Goal: Task Accomplishment & Management: Complete application form

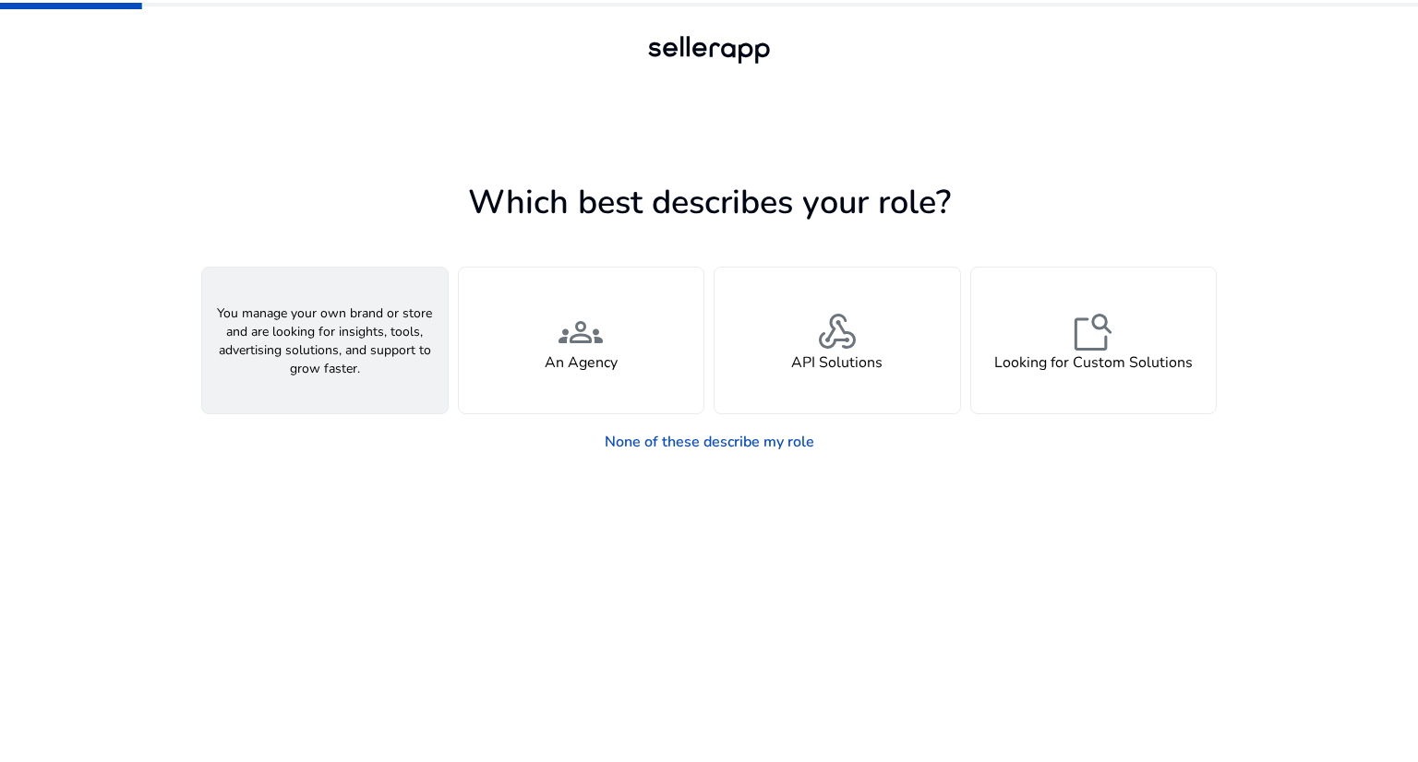
click at [326, 340] on span "person" at bounding box center [325, 332] width 44 height 44
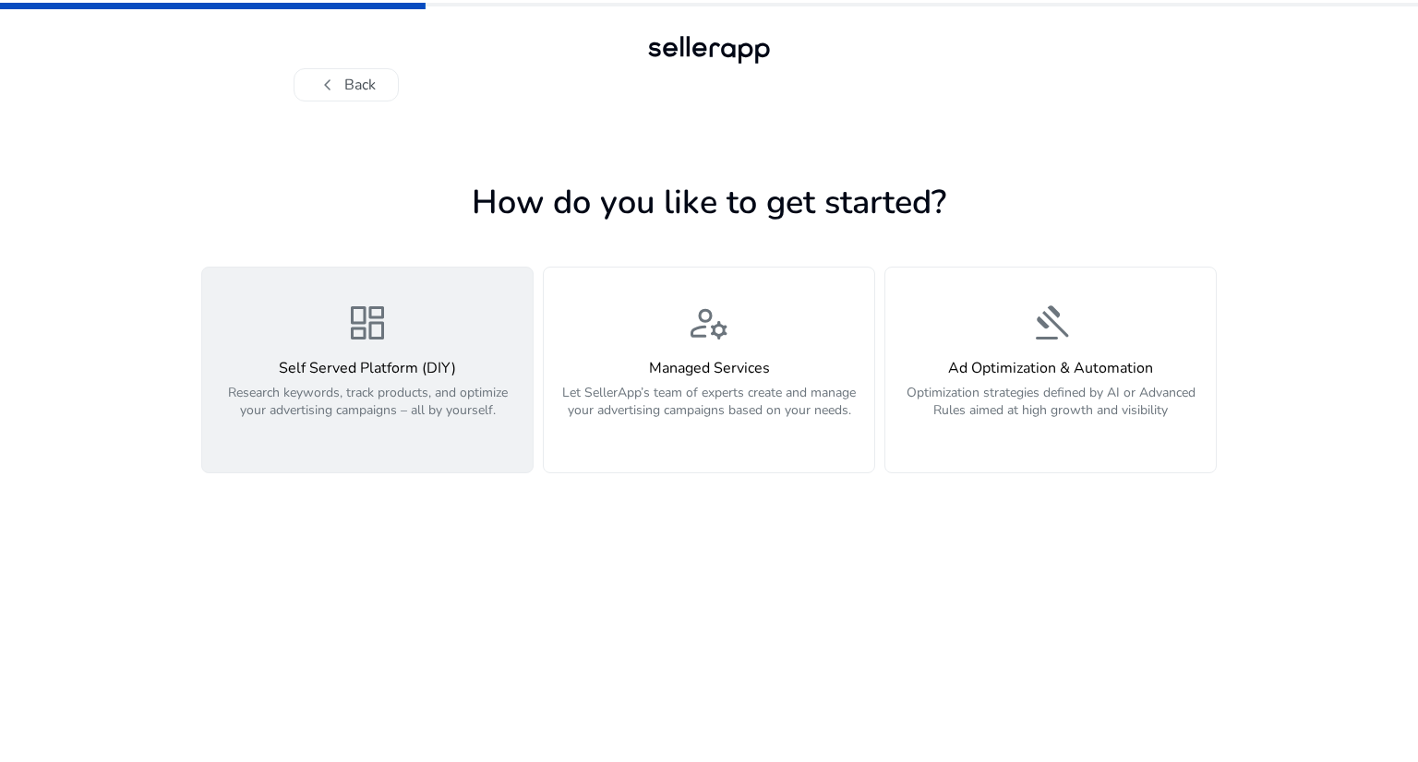
click at [373, 344] on span "dashboard" at bounding box center [367, 323] width 44 height 44
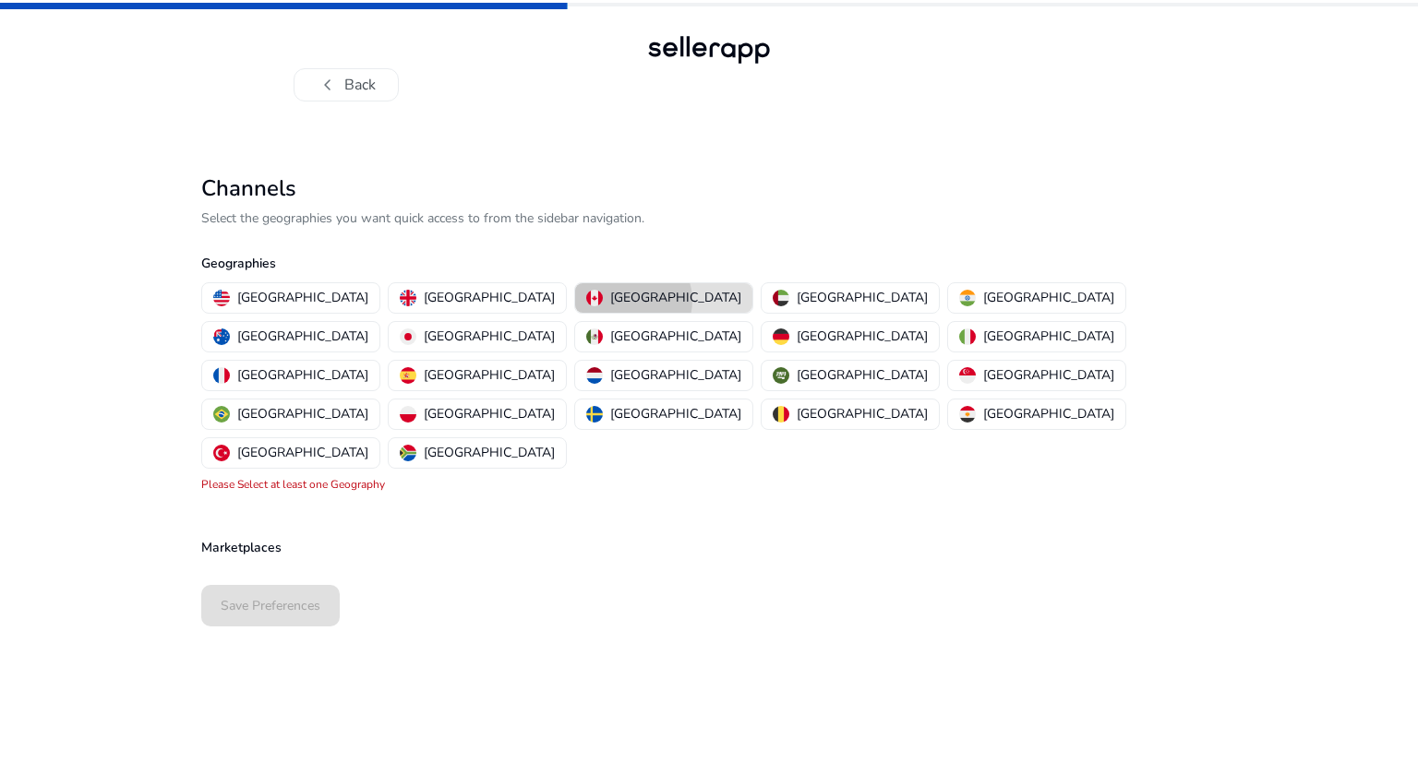
click at [610, 300] on p "[GEOGRAPHIC_DATA]" at bounding box center [675, 297] width 131 height 19
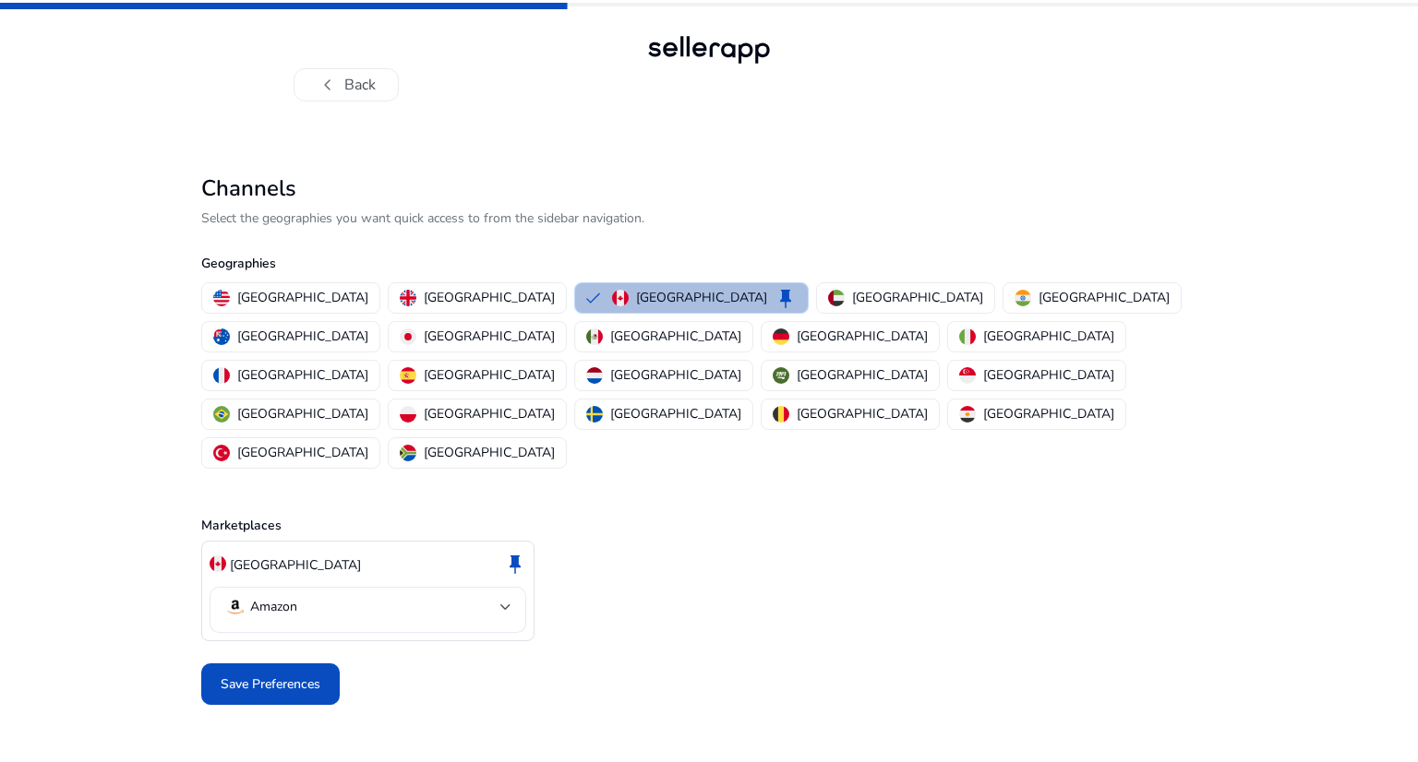
click at [502, 596] on div at bounding box center [505, 607] width 11 height 22
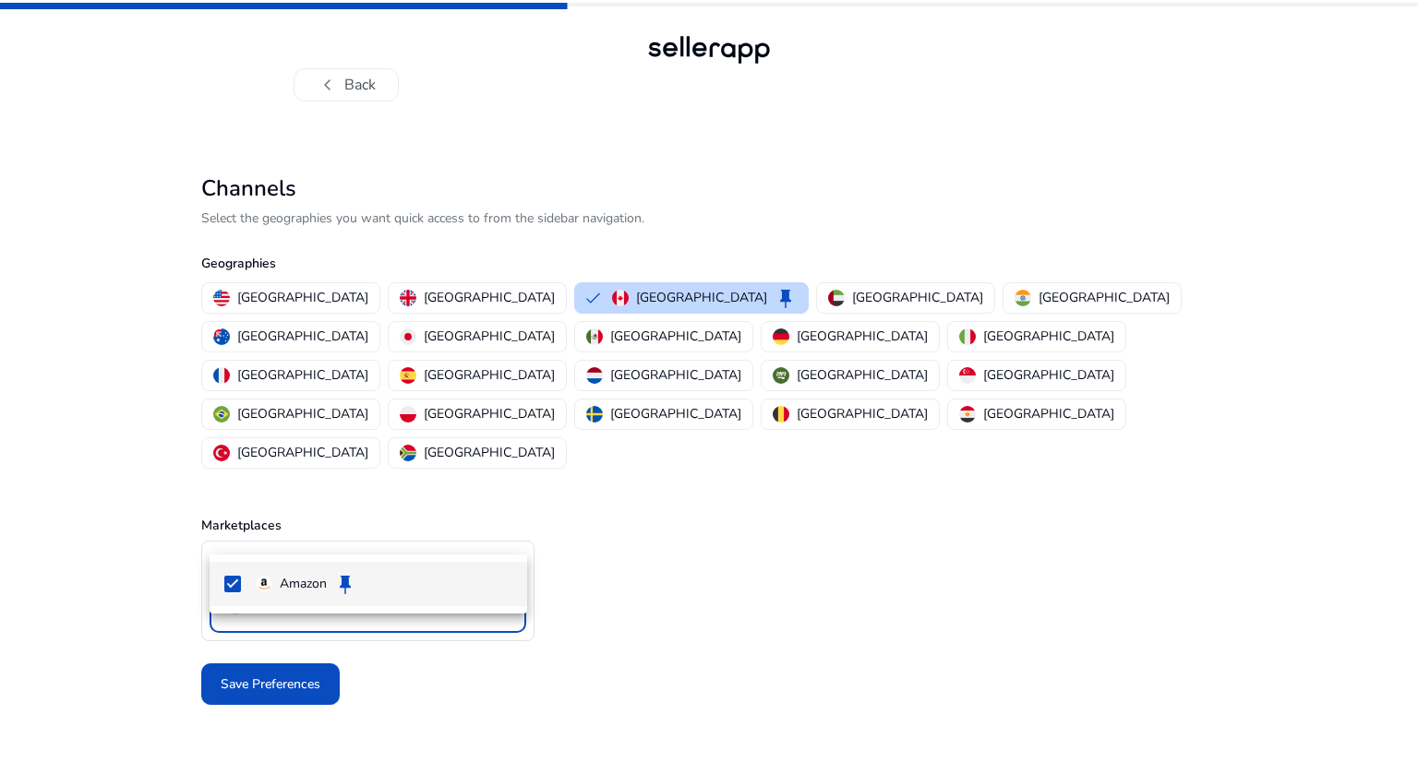
click at [668, 593] on div at bounding box center [709, 381] width 1418 height 762
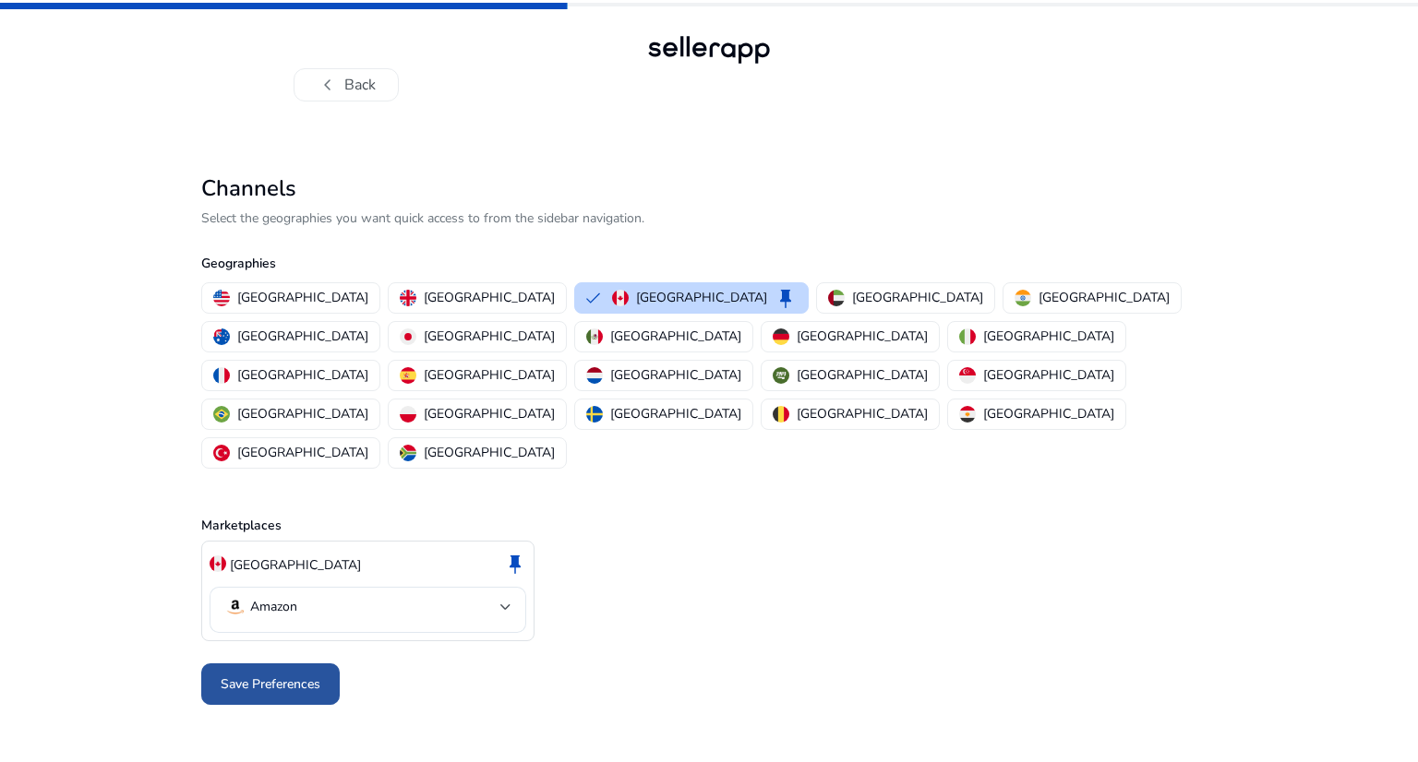
click at [258, 675] on span "Save Preferences" at bounding box center [271, 684] width 100 height 19
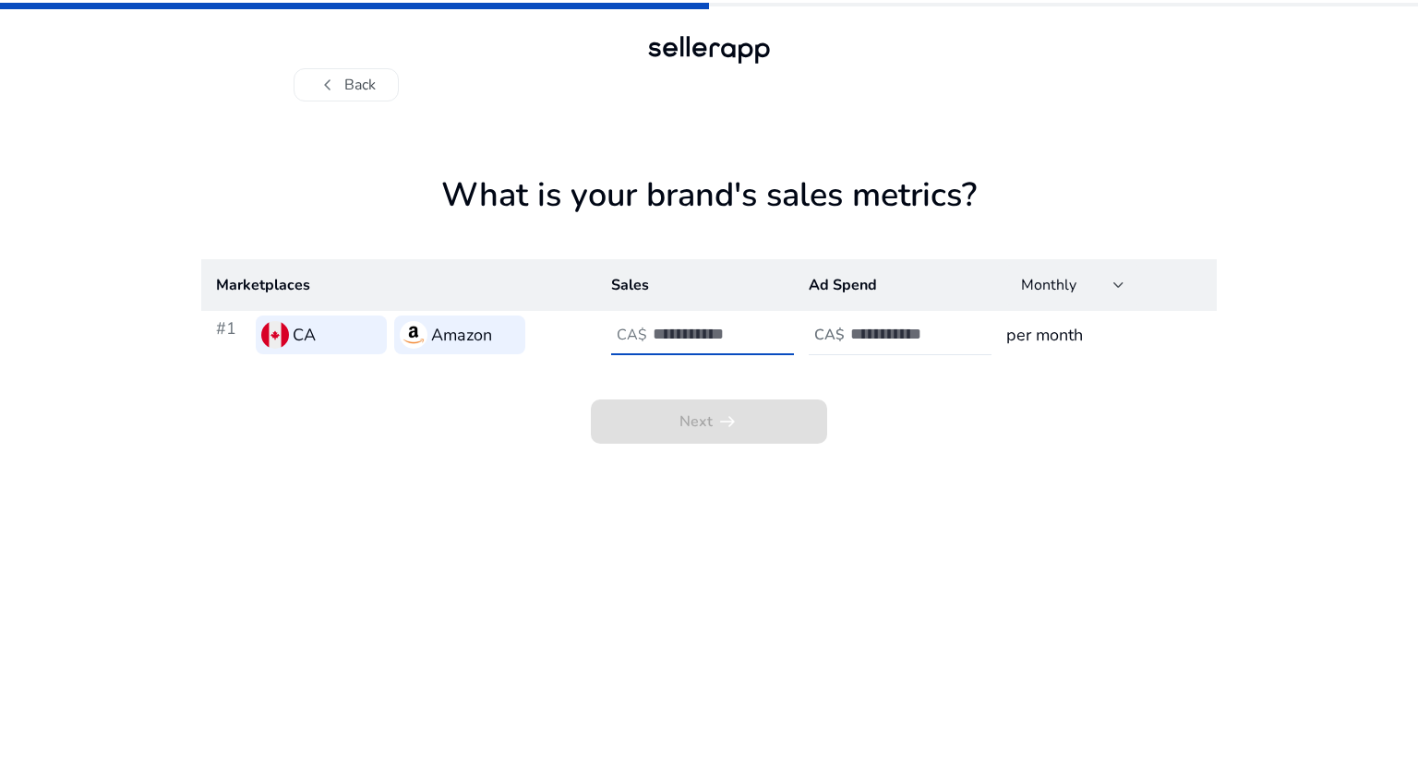
type input "*"
click at [771, 329] on input "*" at bounding box center [715, 334] width 125 height 20
click at [881, 341] on input "number" at bounding box center [912, 334] width 125 height 20
click at [967, 338] on input "**" at bounding box center [912, 334] width 125 height 20
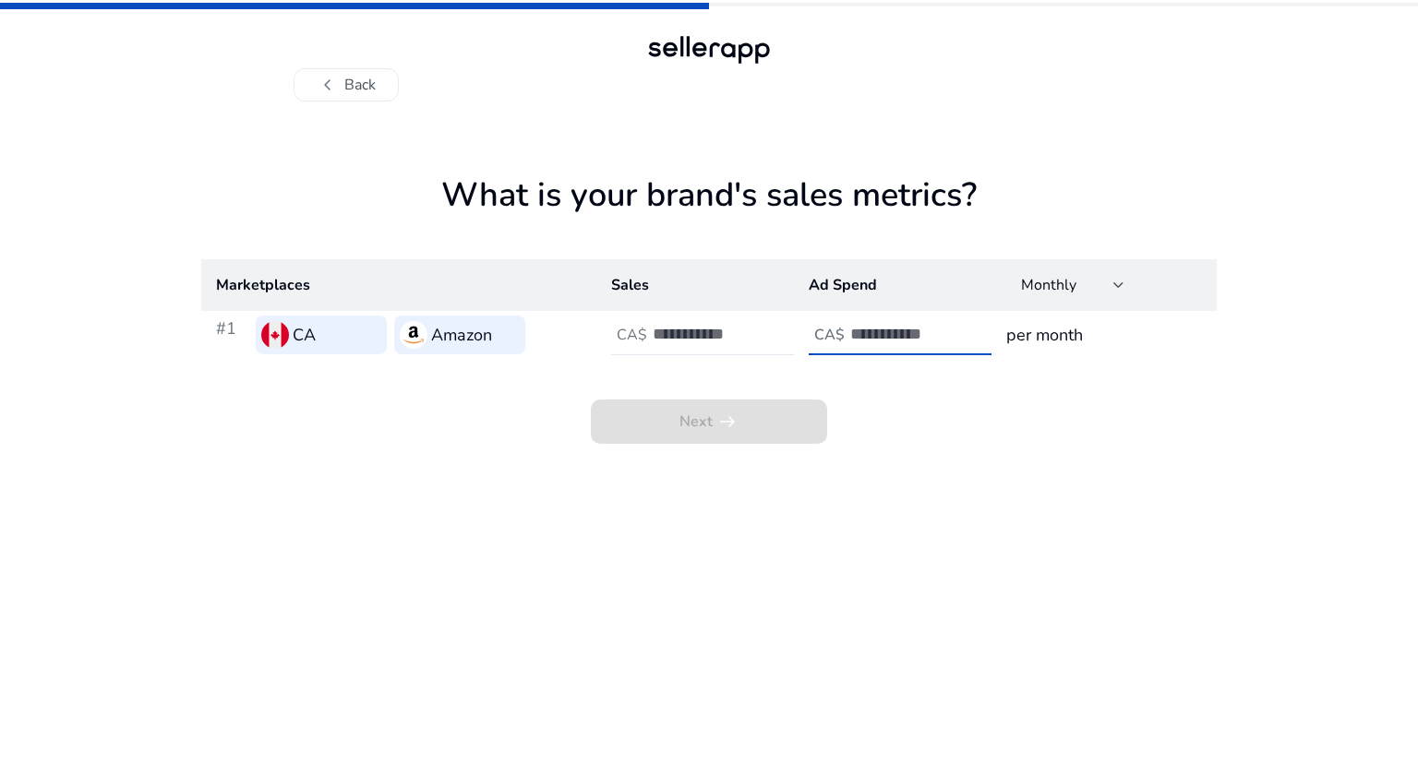
click at [966, 329] on input "**" at bounding box center [912, 334] width 125 height 20
type input "*"
click at [966, 329] on input "*" at bounding box center [912, 334] width 125 height 20
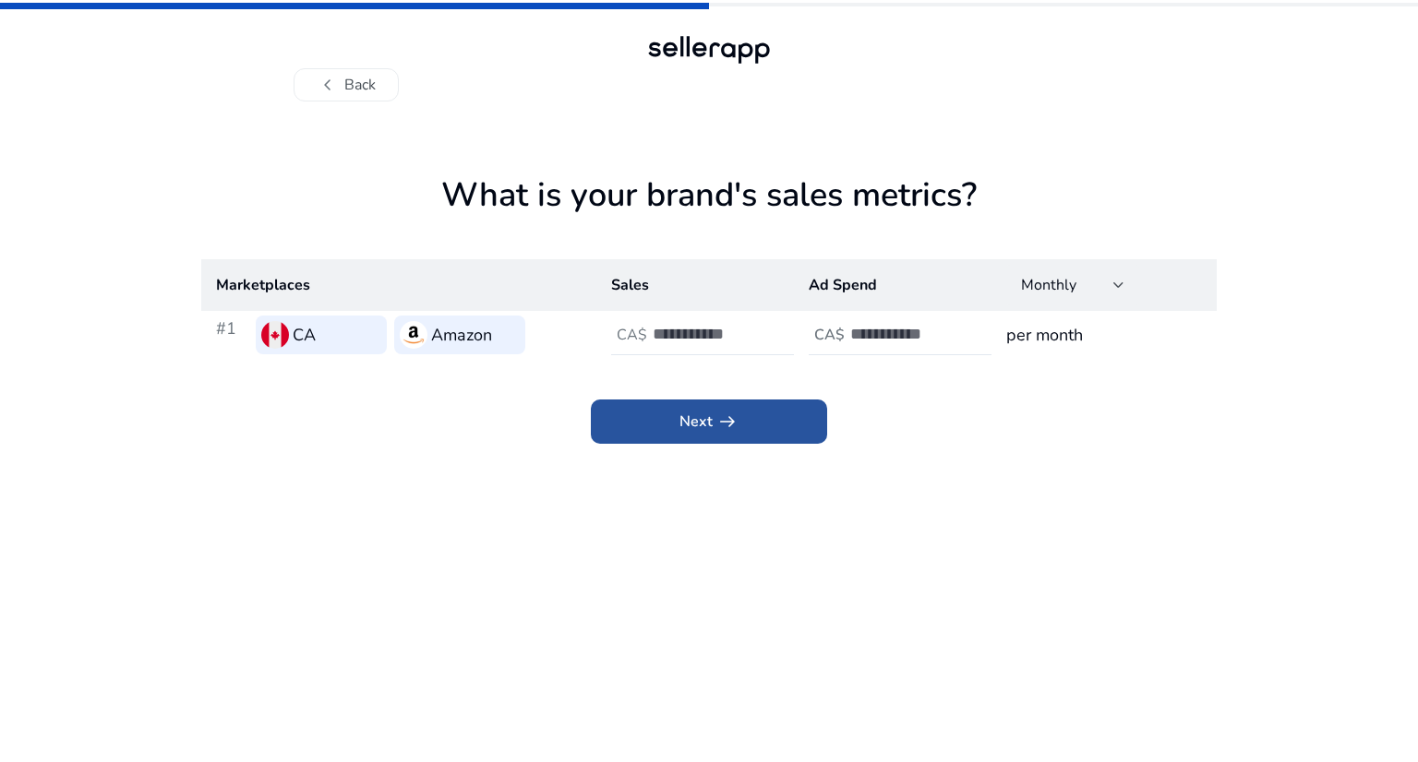
click at [761, 433] on span at bounding box center [709, 422] width 236 height 44
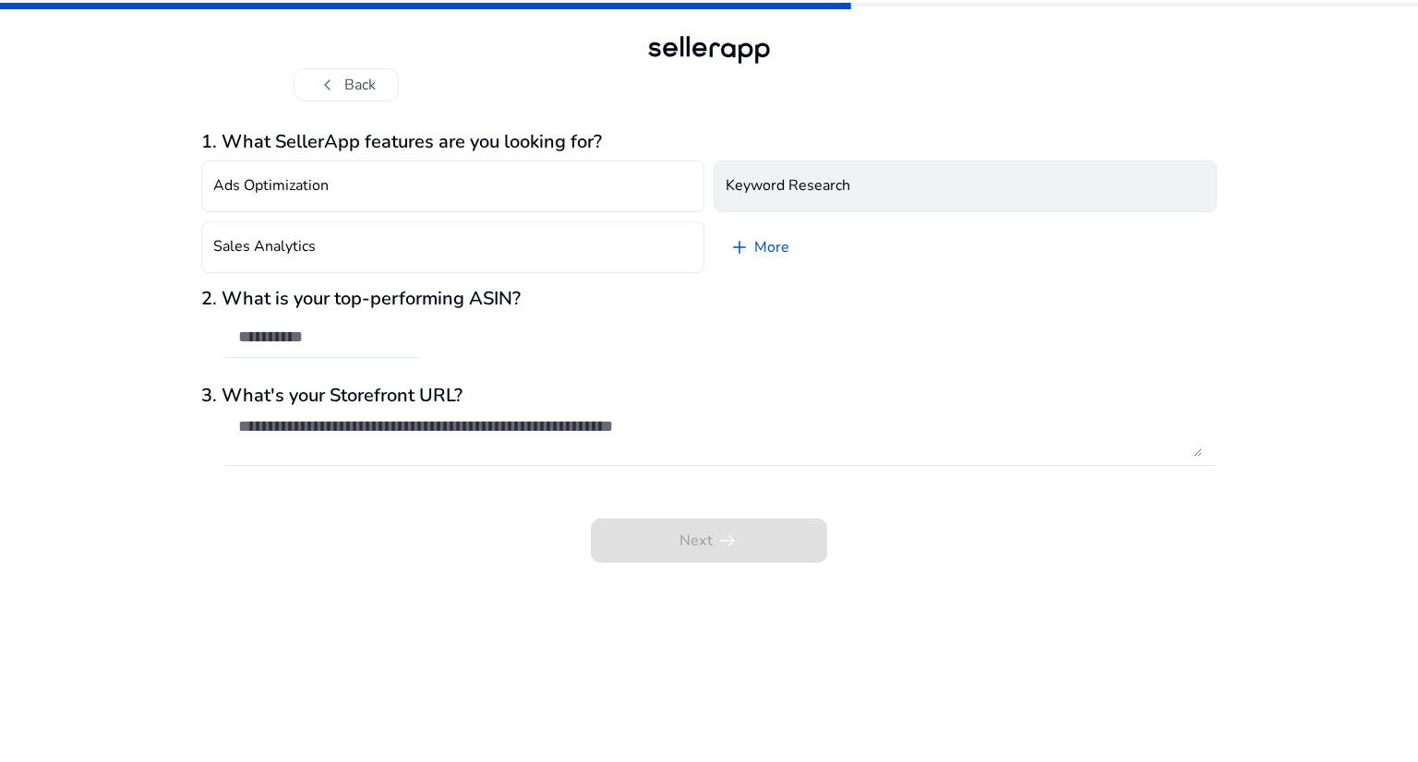
click at [777, 197] on button "Keyword Research" at bounding box center [964, 187] width 503 height 52
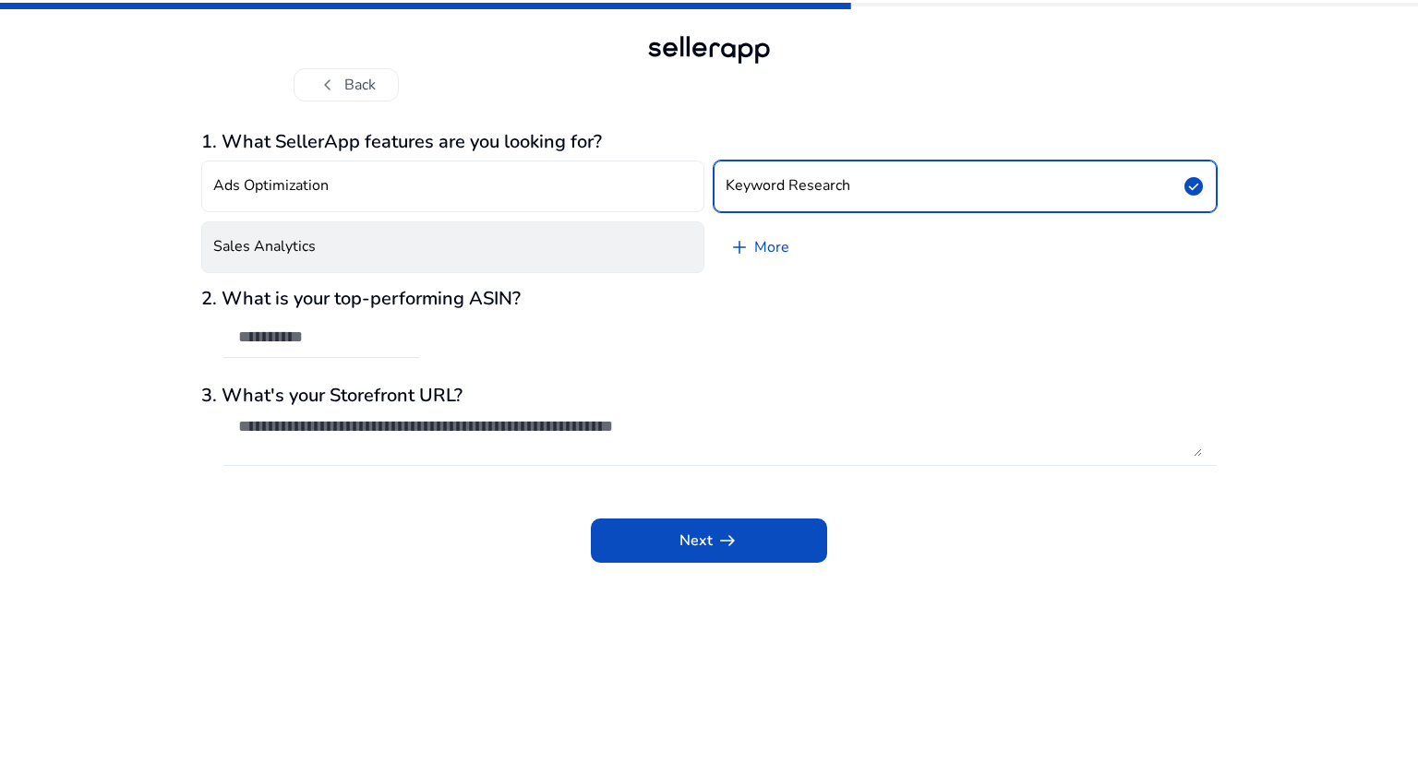
click at [560, 259] on button "Sales Analytics" at bounding box center [452, 248] width 503 height 52
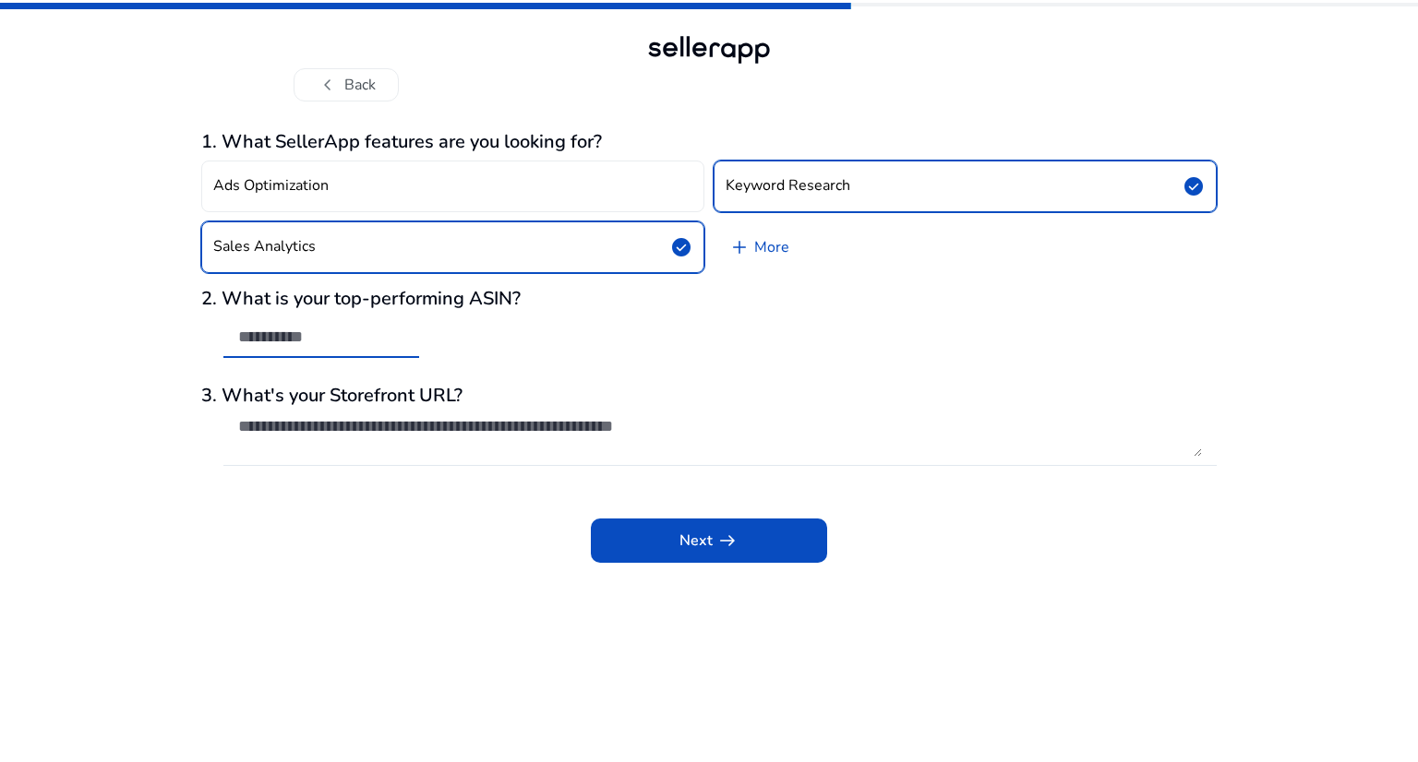
click at [362, 335] on input "text" at bounding box center [321, 337] width 166 height 20
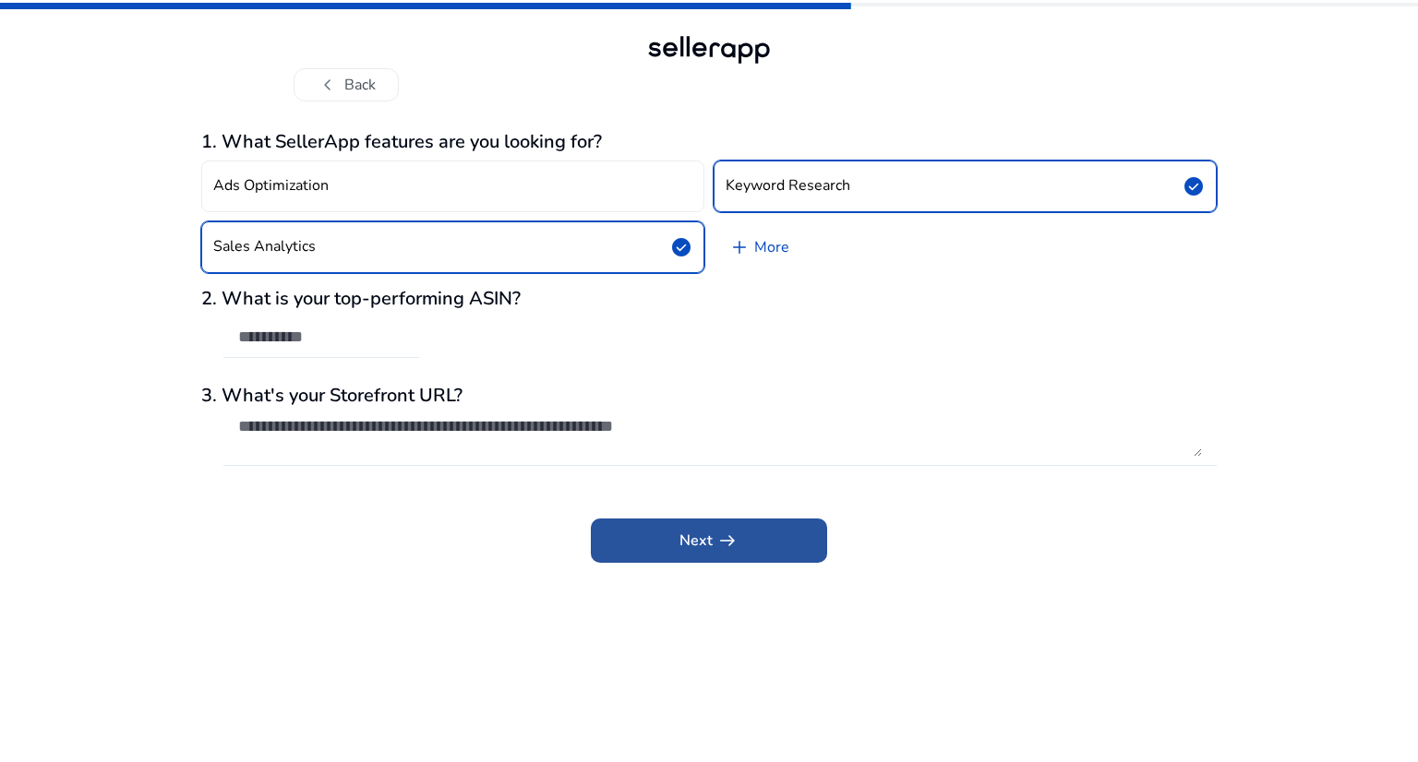
click at [713, 549] on app-icon "arrow_right_alt" at bounding box center [726, 541] width 26 height 22
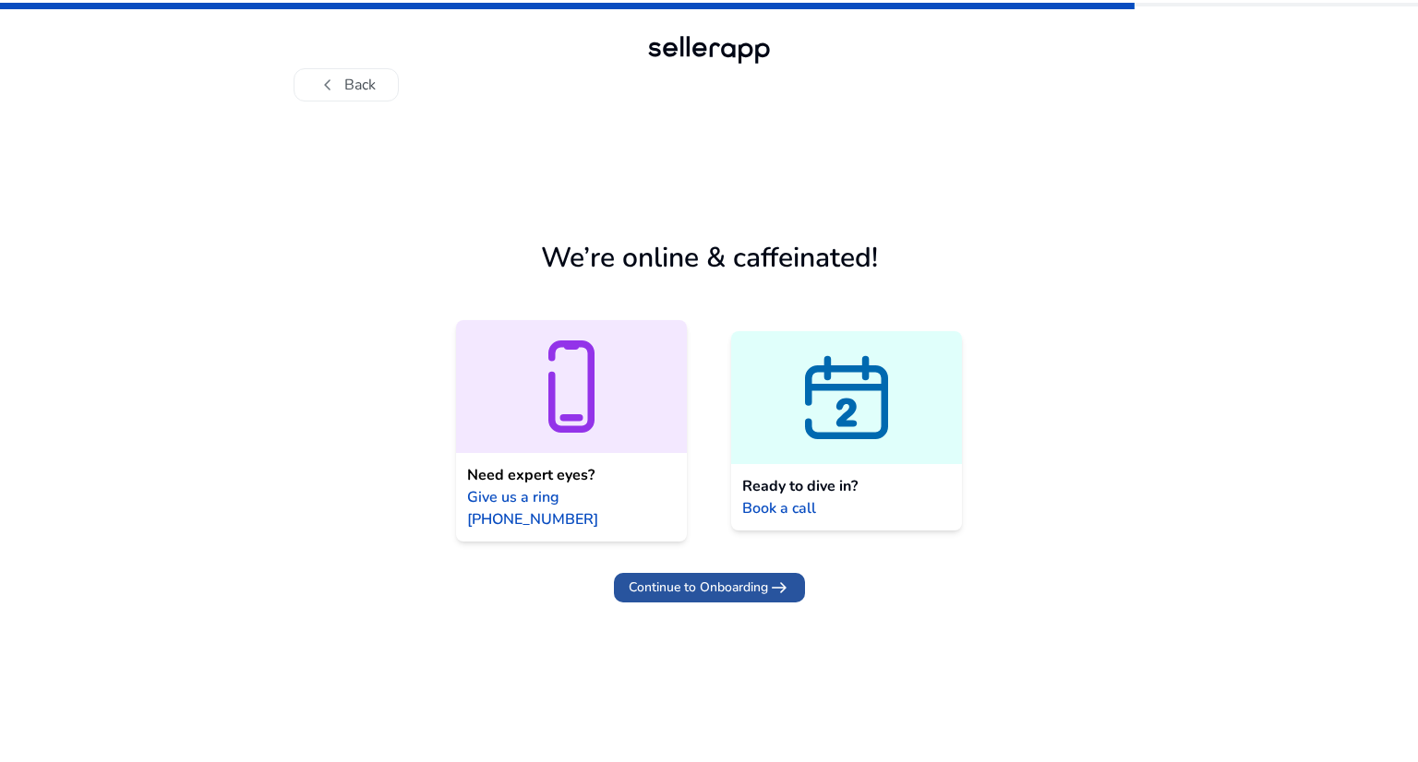
click at [764, 578] on span "Continue to Onboarding" at bounding box center [698, 587] width 139 height 19
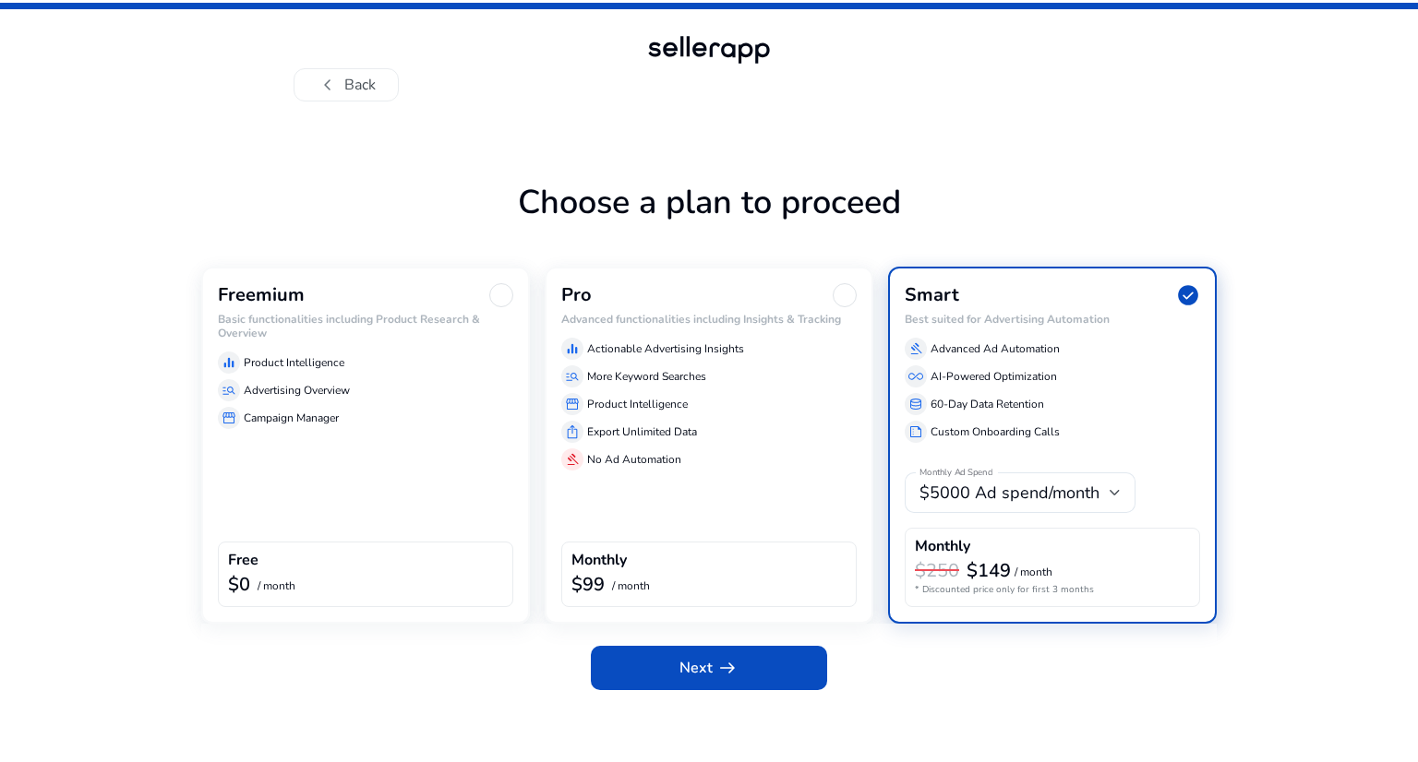
click at [497, 301] on div at bounding box center [501, 295] width 24 height 24
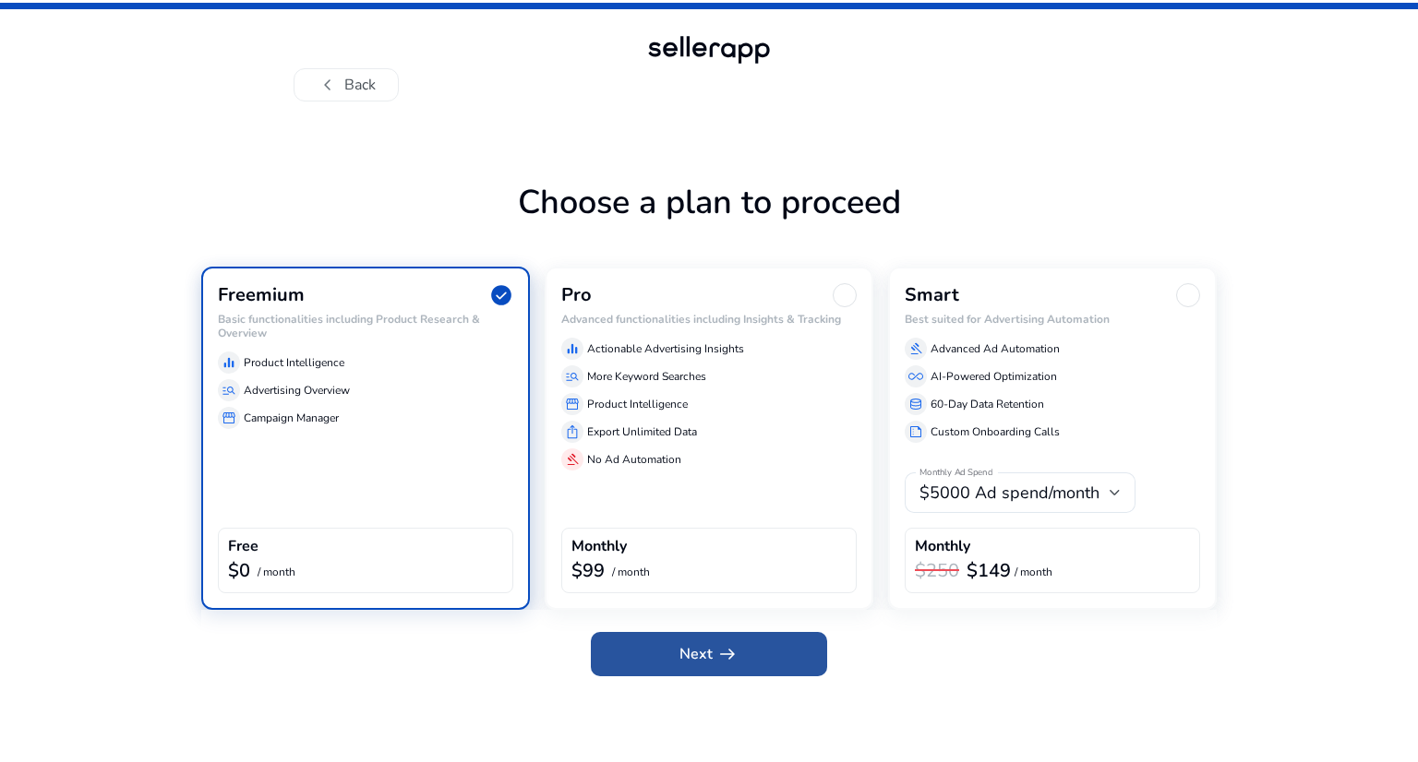
click at [713, 651] on app-icon "arrow_right_alt" at bounding box center [726, 654] width 26 height 22
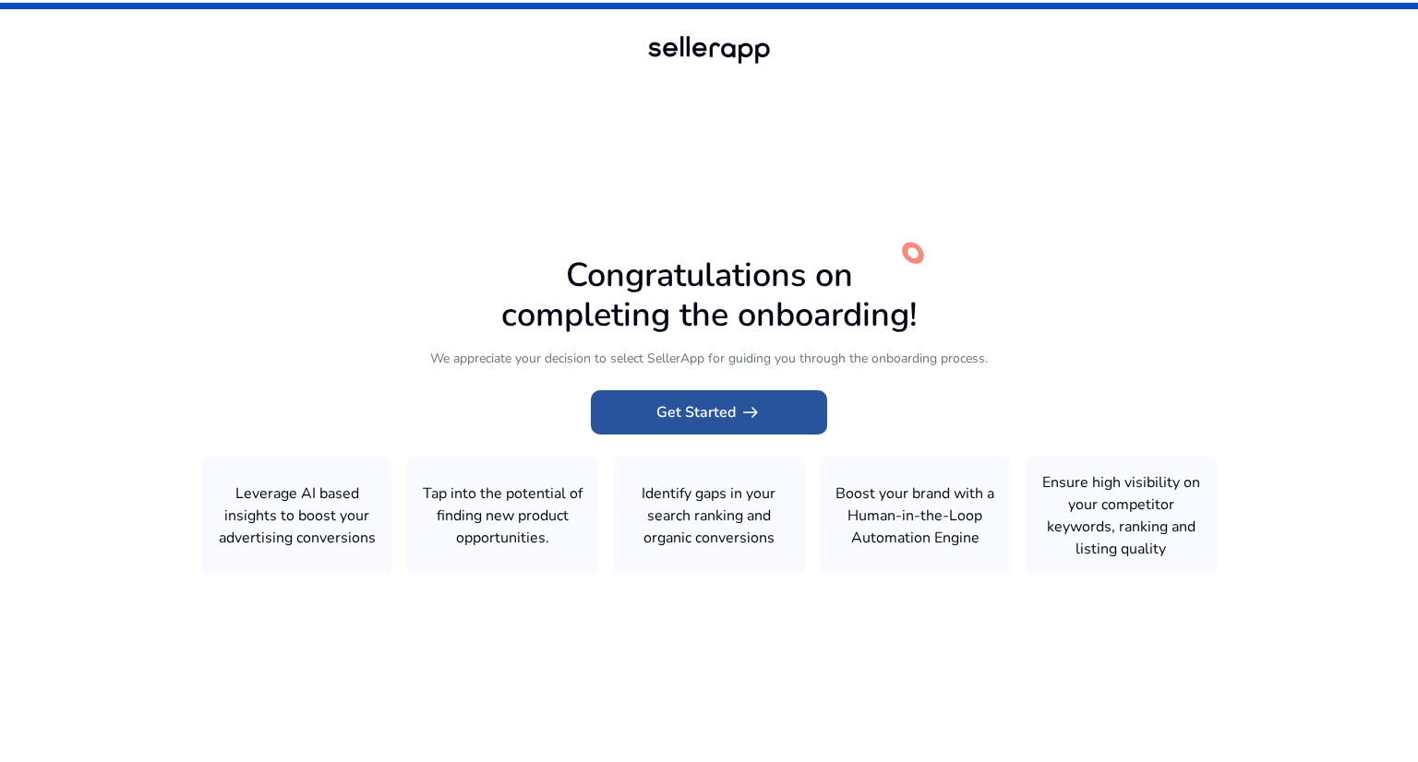
click at [731, 418] on span "Get Started arrow_right_alt" at bounding box center [708, 412] width 105 height 22
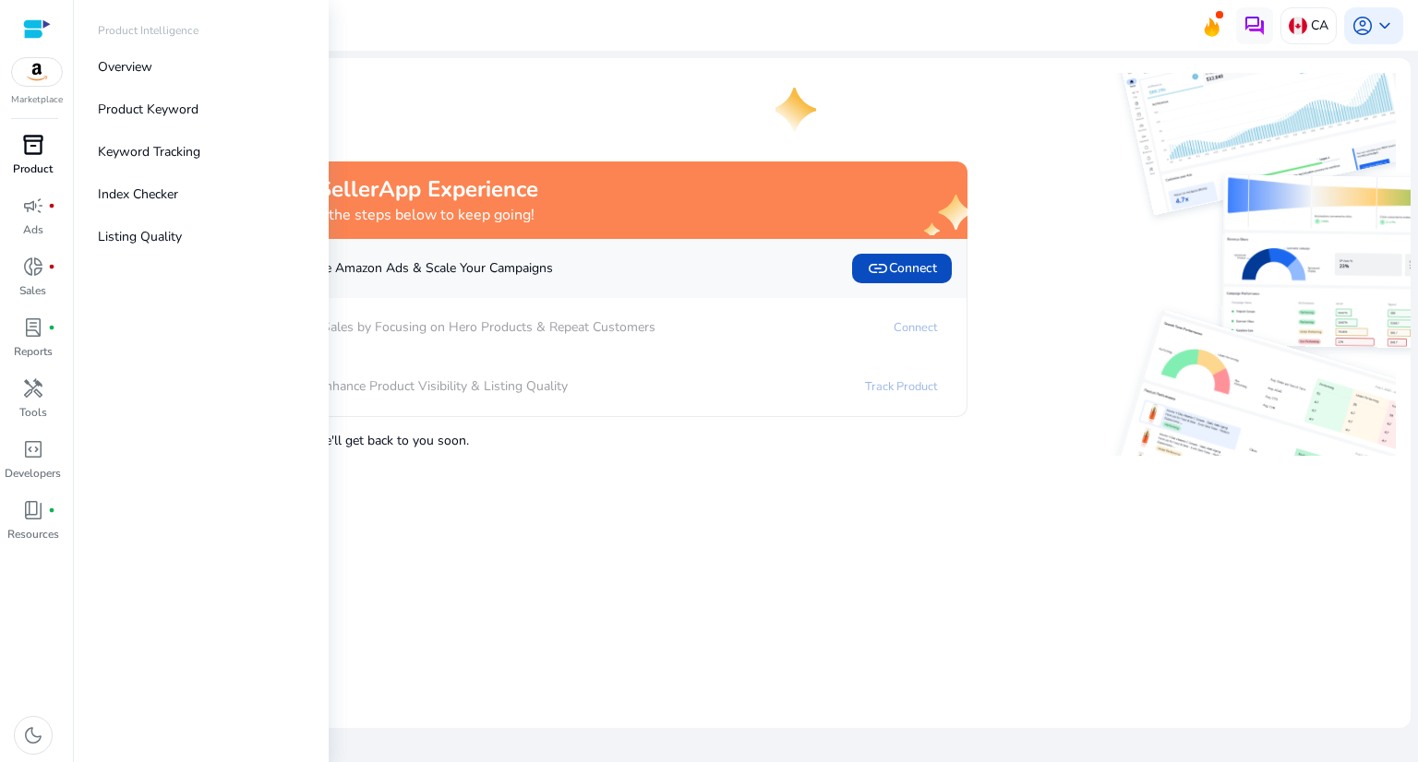
click at [33, 153] on span "inventory_2" at bounding box center [33, 145] width 22 height 22
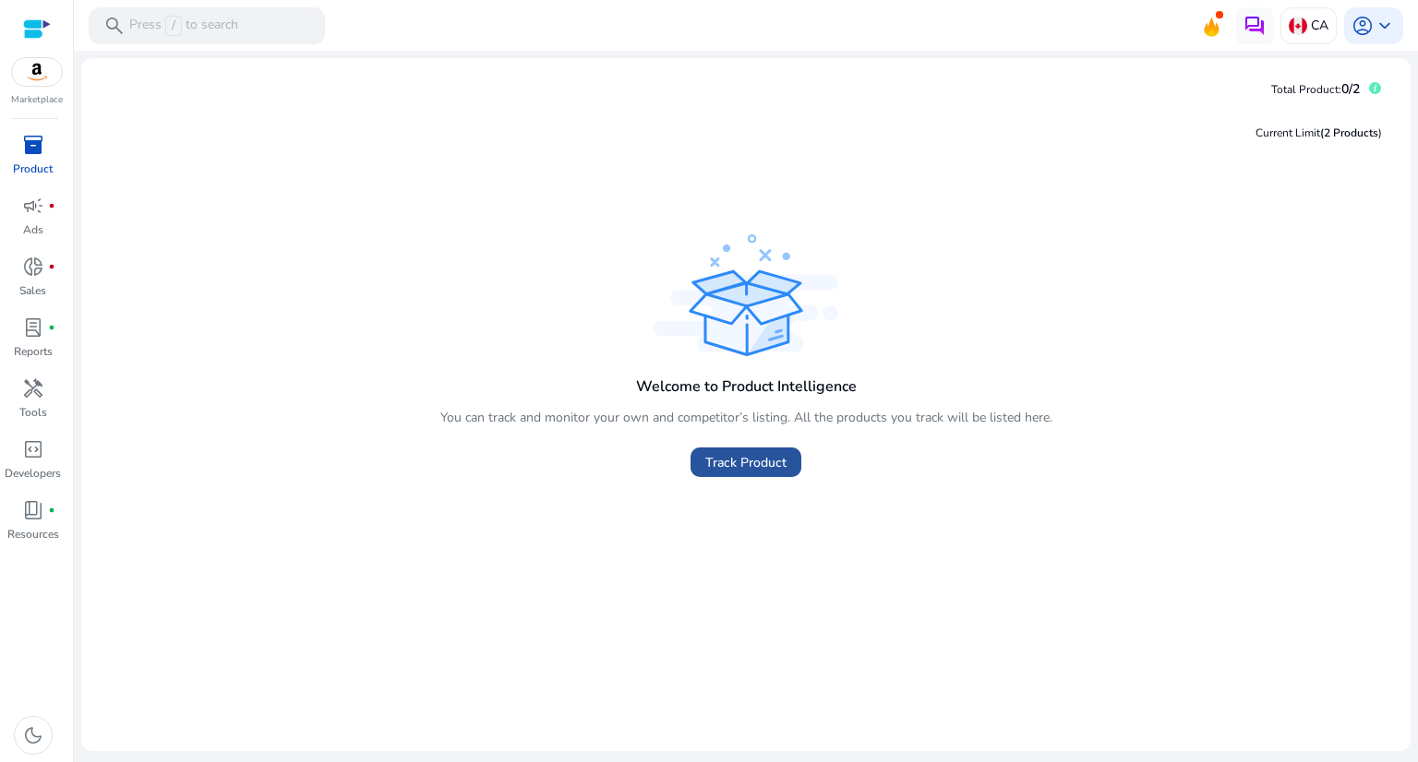
click at [761, 466] on span "Track Product" at bounding box center [745, 462] width 81 height 19
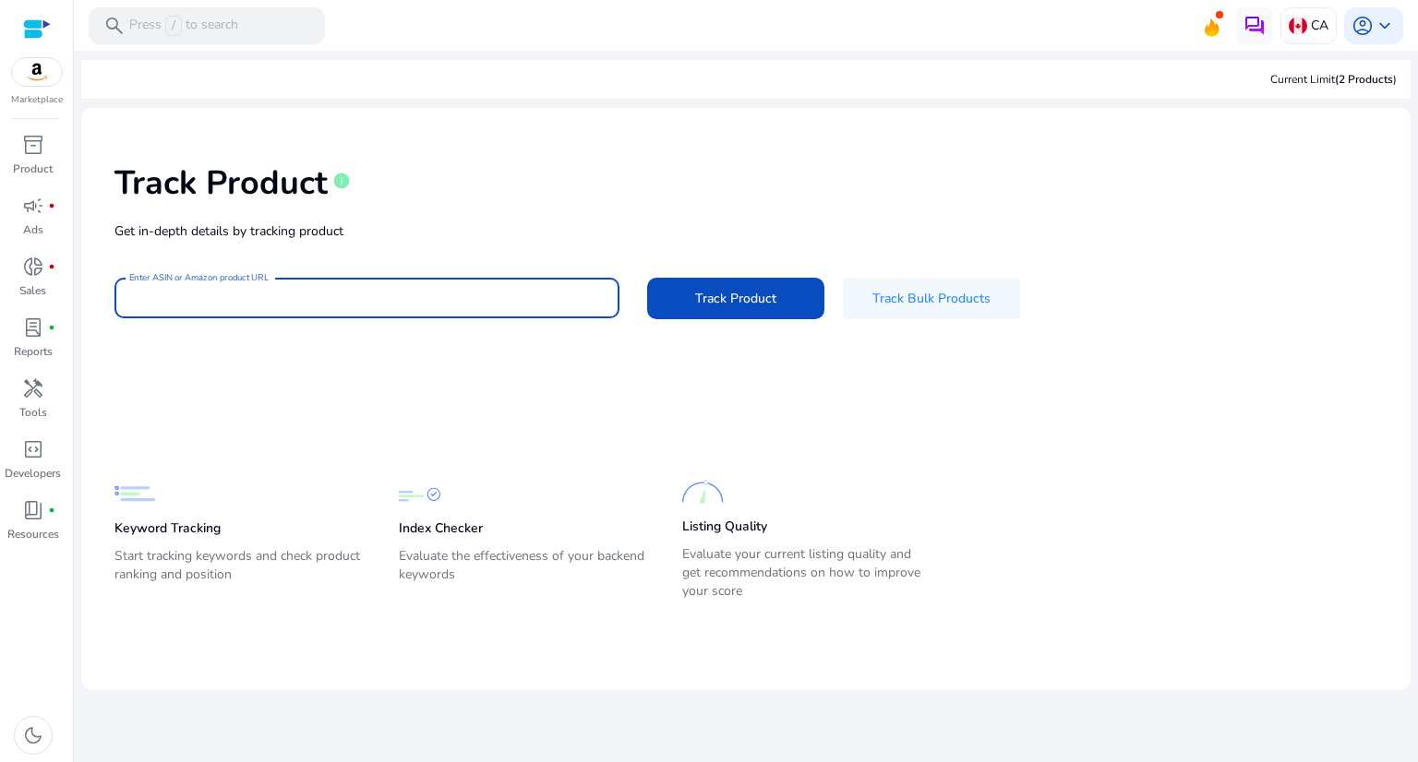
click at [359, 299] on input "Enter ASIN or Amazon product URL" at bounding box center [366, 298] width 475 height 20
click at [647, 278] on button "Track Product" at bounding box center [735, 299] width 177 height 42
type input "*"
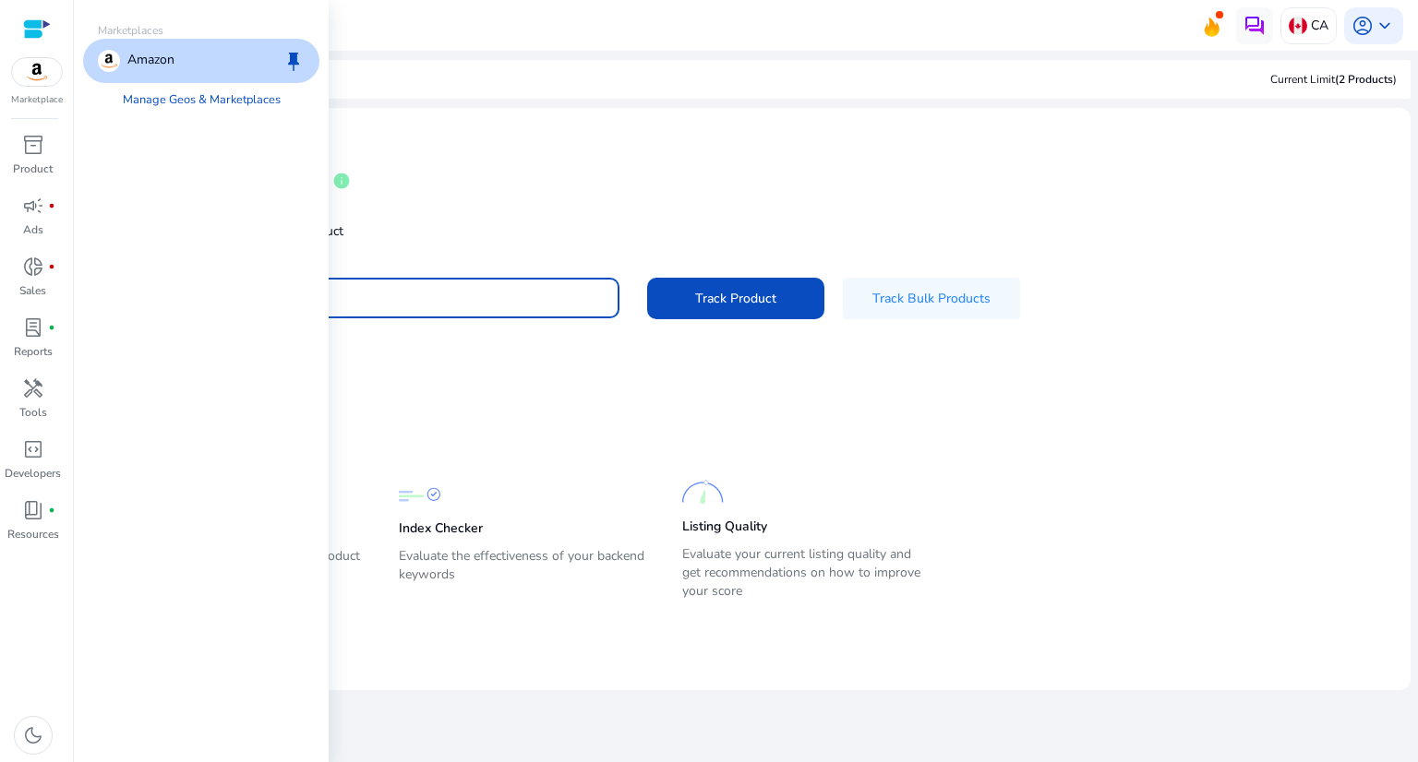
click at [36, 78] on img at bounding box center [37, 72] width 50 height 28
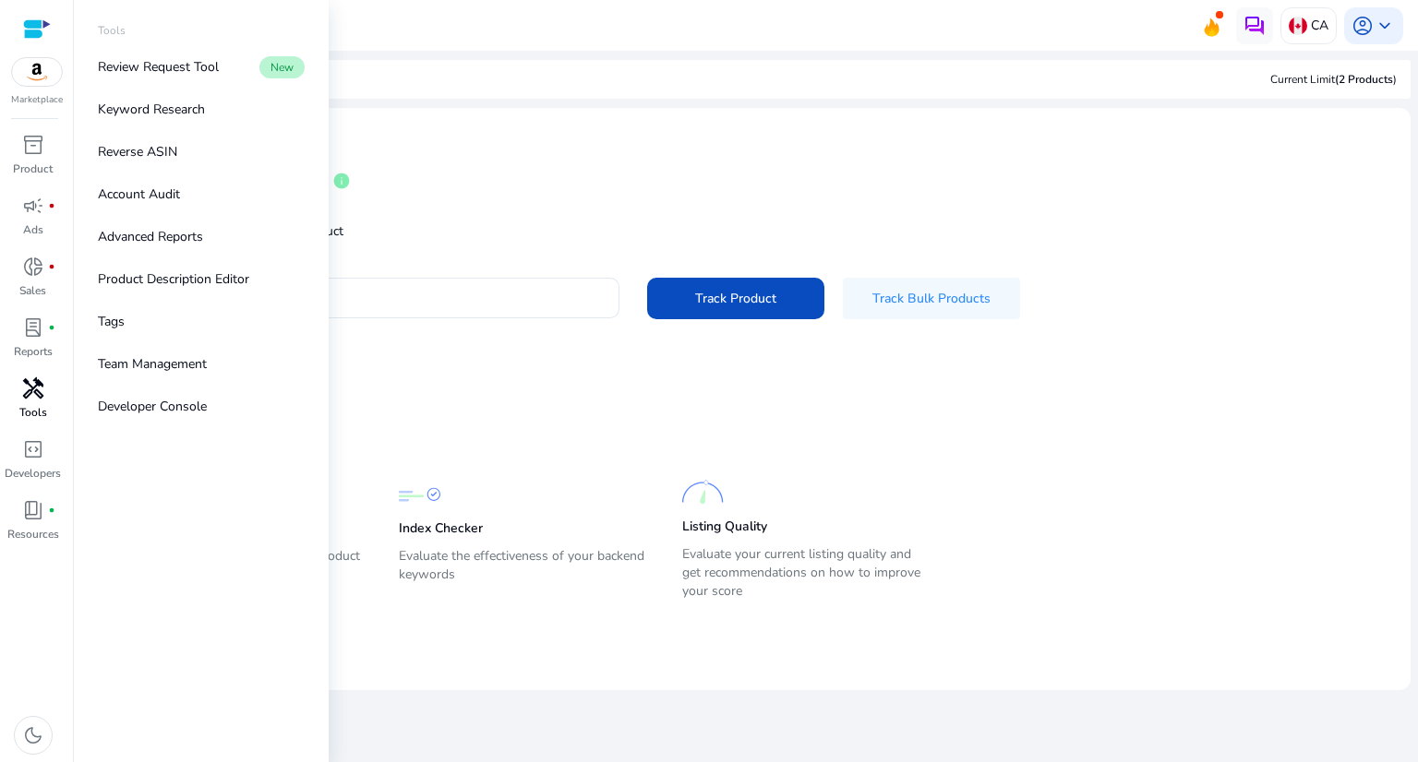
click at [29, 400] on span "handyman" at bounding box center [33, 388] width 22 height 22
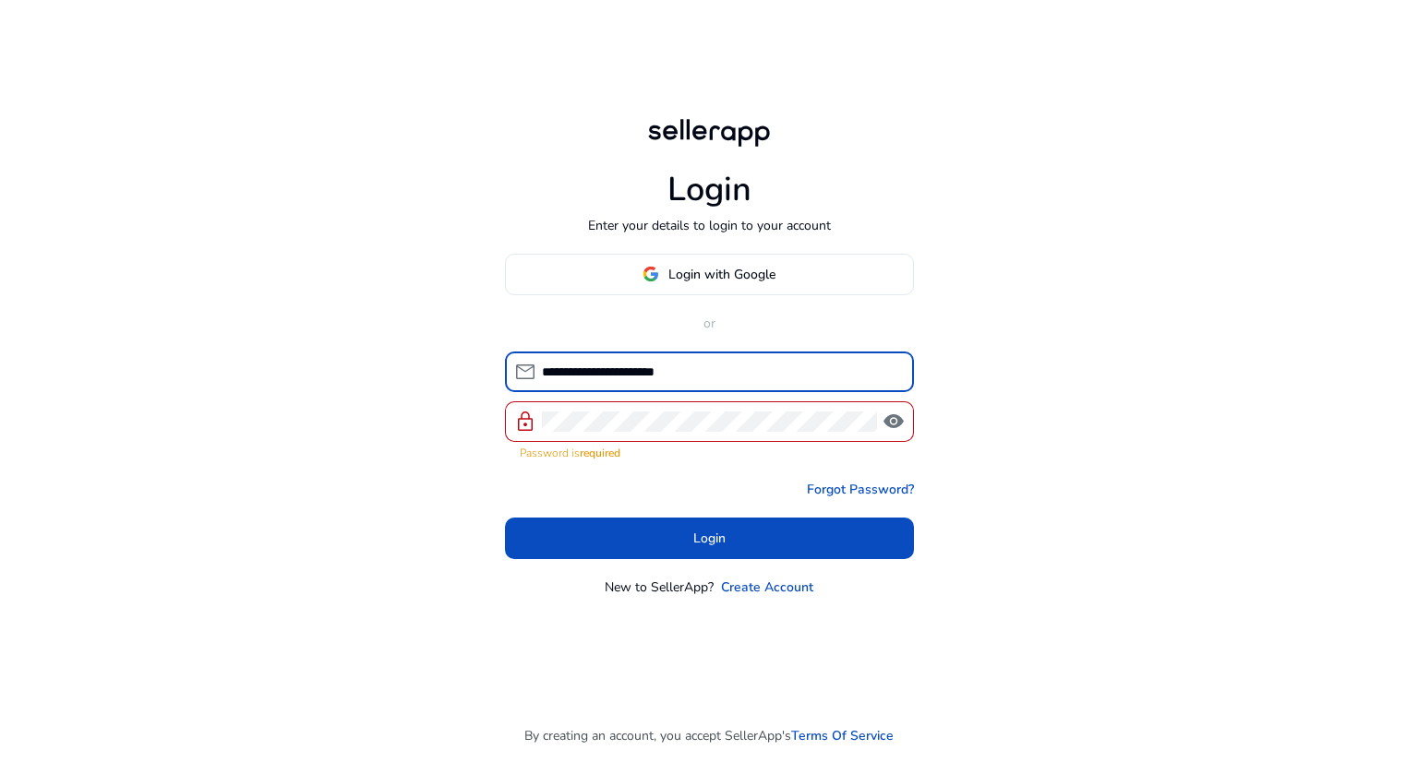
type input "**********"
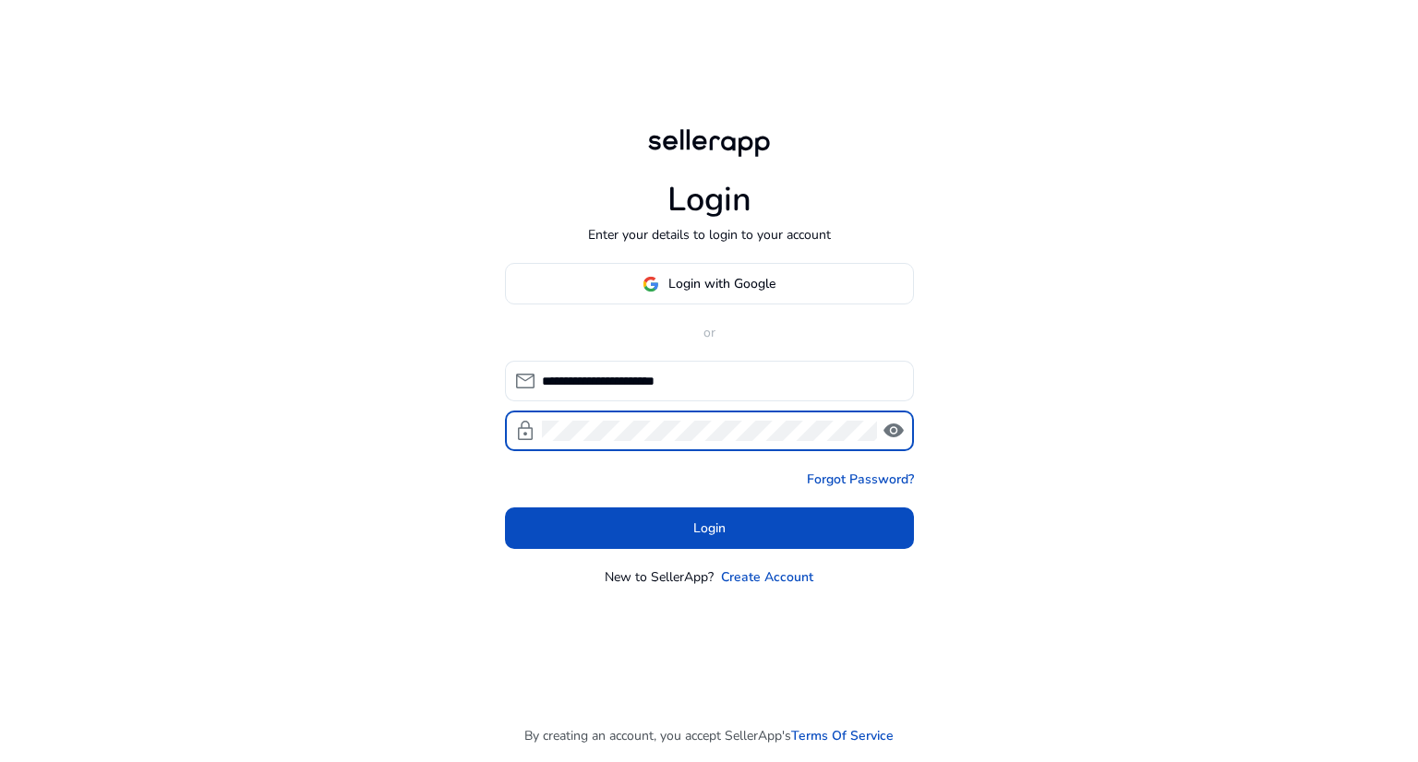
click button "Login" at bounding box center [709, 529] width 409 height 42
